Goal: Information Seeking & Learning: Learn about a topic

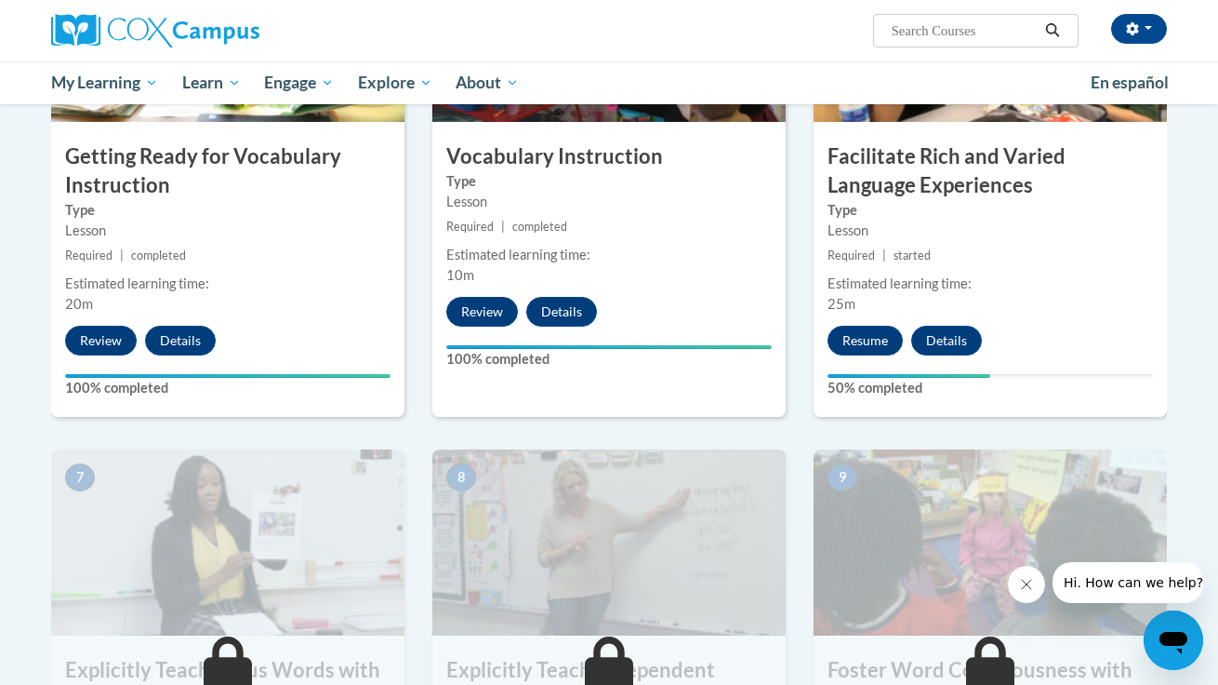
scroll to position [1068, 0]
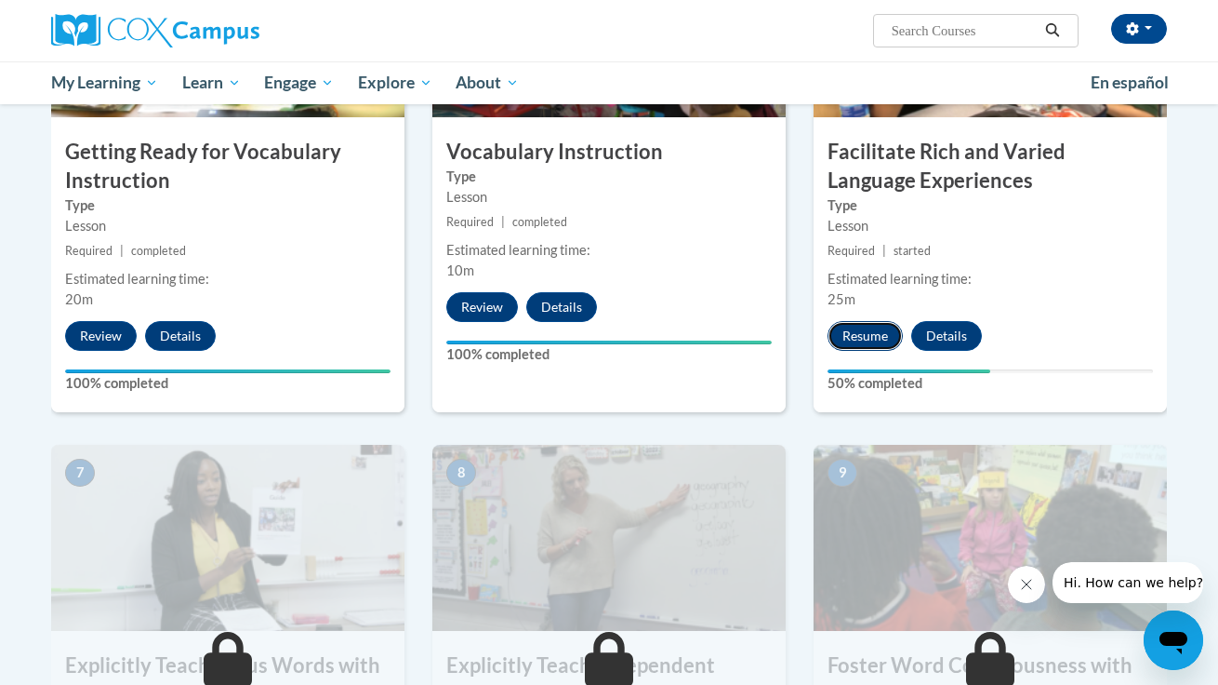
click at [869, 339] on button "Resume" at bounding box center [865, 336] width 75 height 30
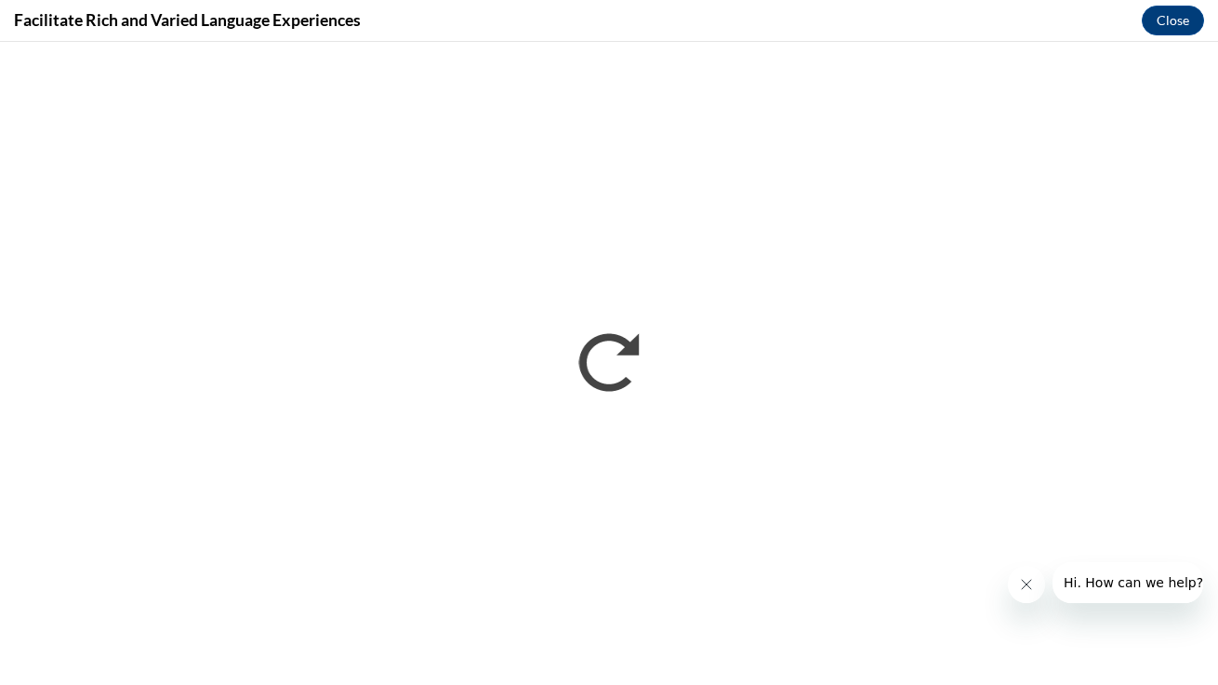
scroll to position [0, 0]
